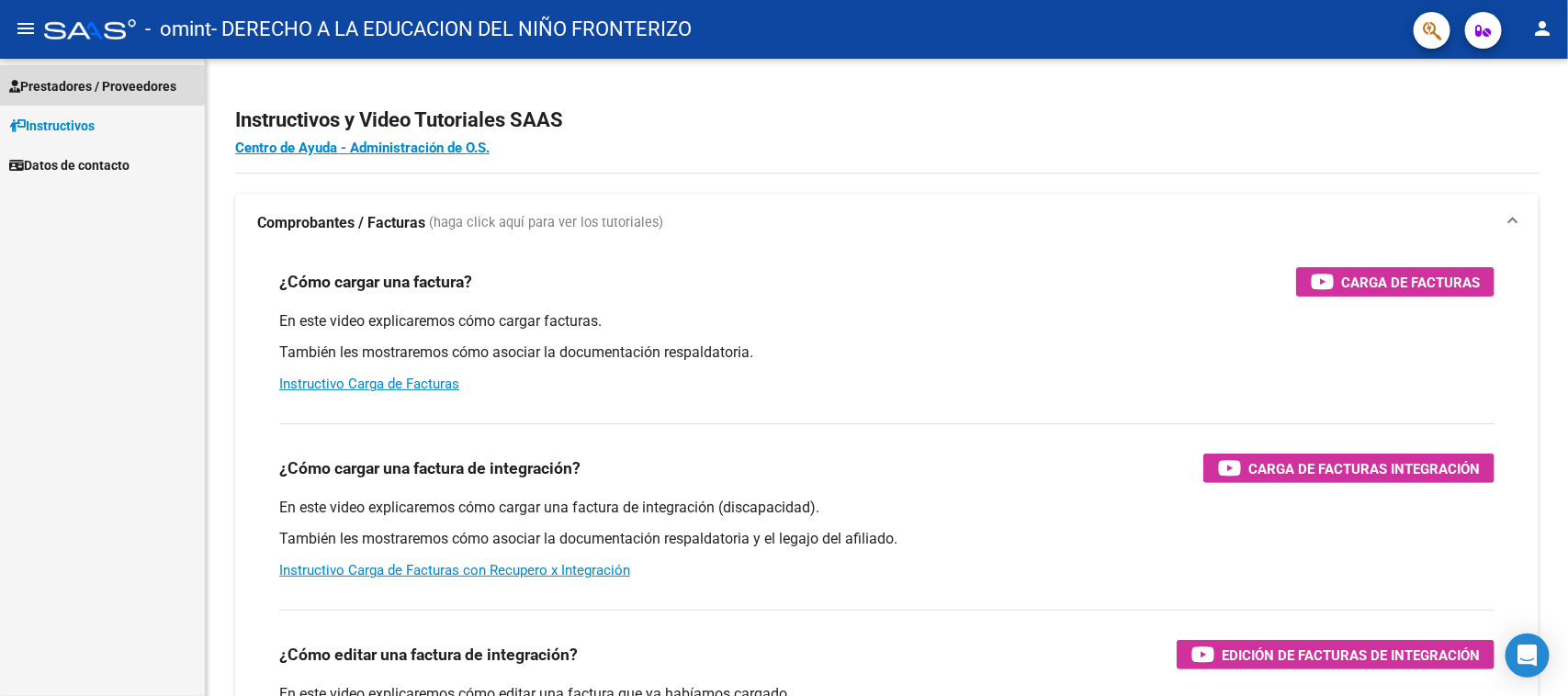
click at [93, 69] on link "Prestadores / Proveedores" at bounding box center [102, 85] width 205 height 40
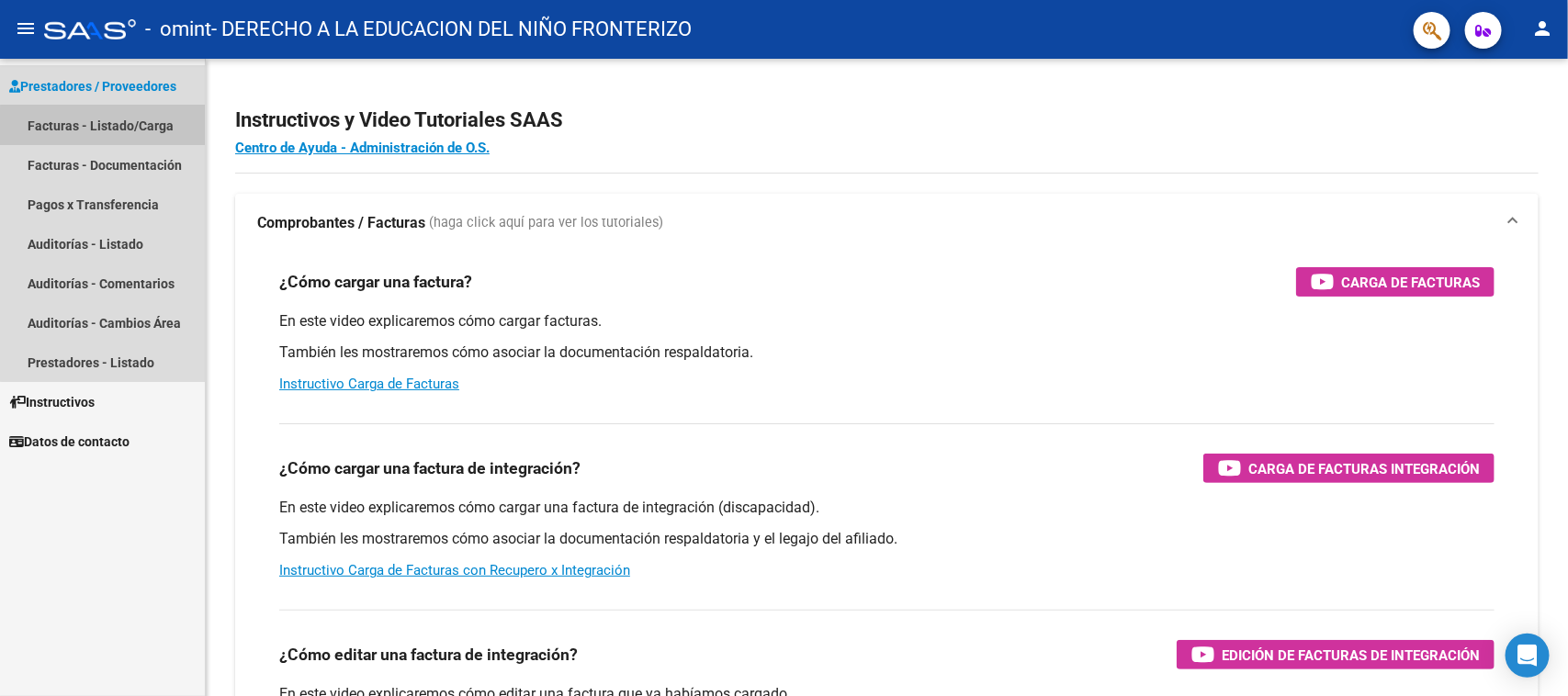
click at [107, 136] on link "Facturas - Listado/Carga" at bounding box center [102, 125] width 205 height 40
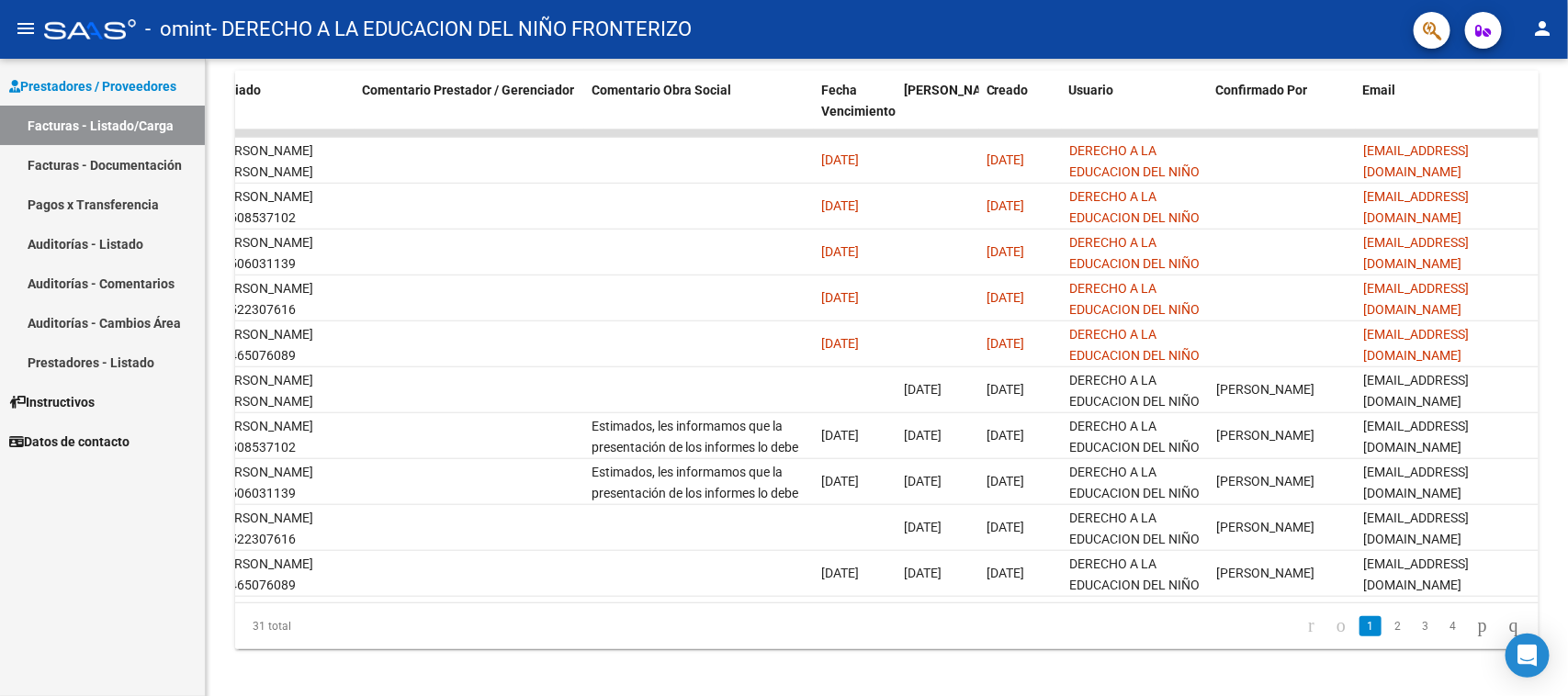
scroll to position [466, 0]
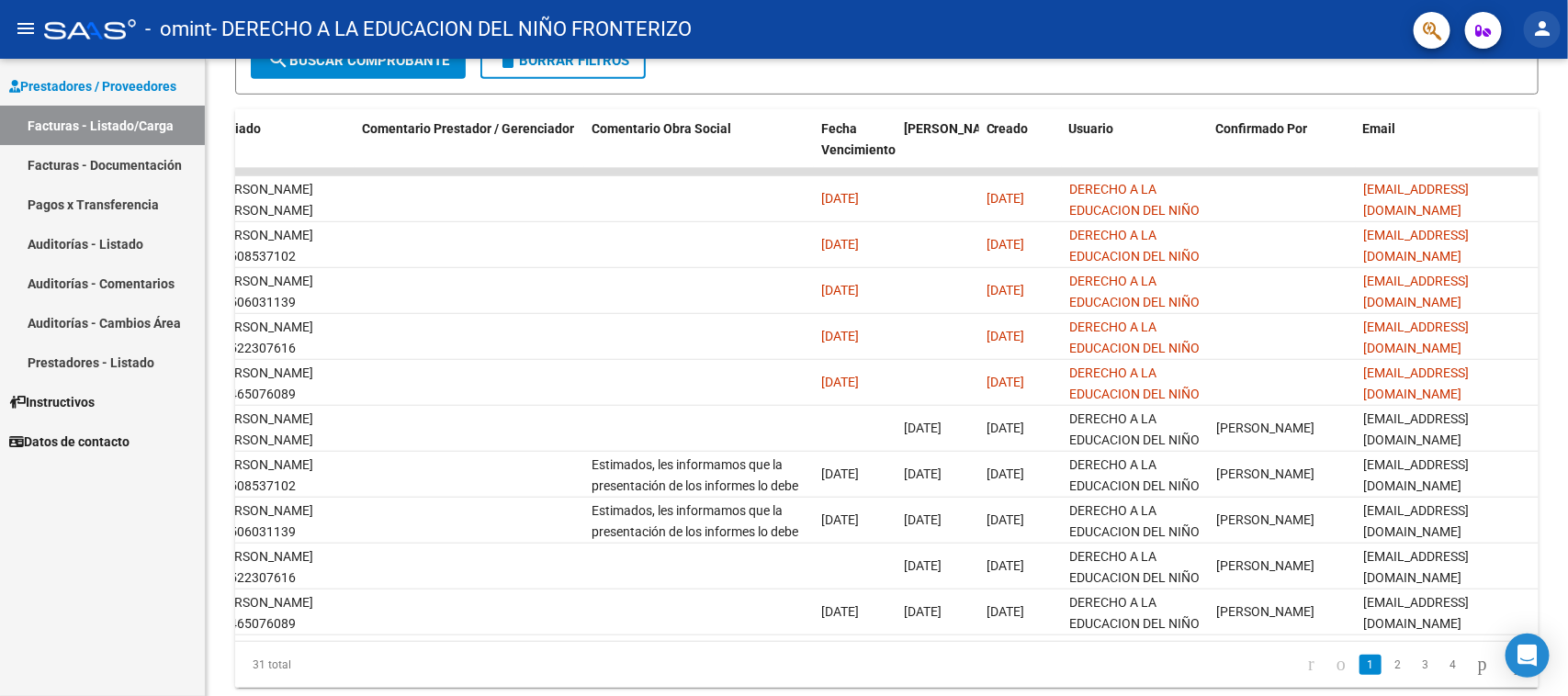
click at [1545, 34] on mat-icon "person" at bounding box center [1543, 28] width 22 height 22
click at [1494, 126] on button "exit_to_app Salir" at bounding box center [1506, 120] width 112 height 44
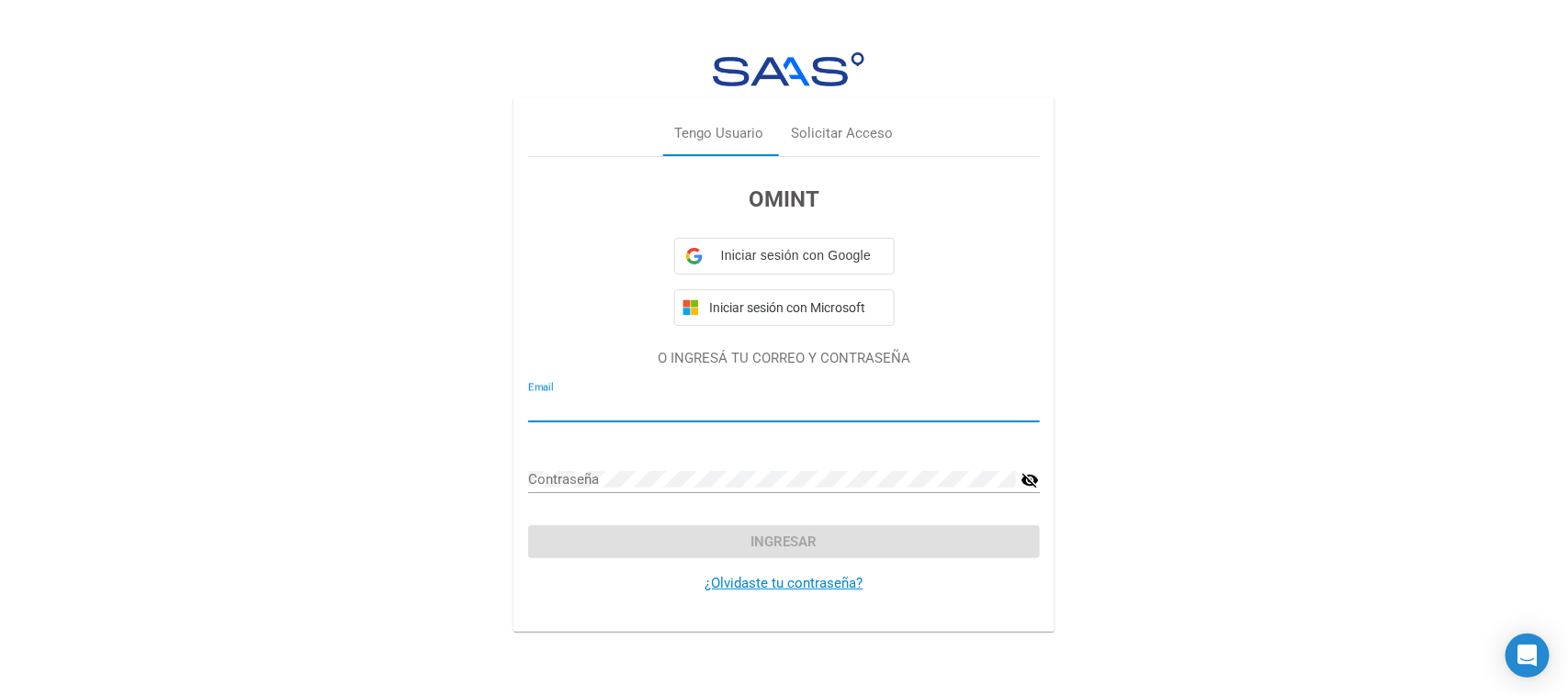
type input "[EMAIL_ADDRESS][DOMAIN_NAME]"
